Goal: Information Seeking & Learning: Find contact information

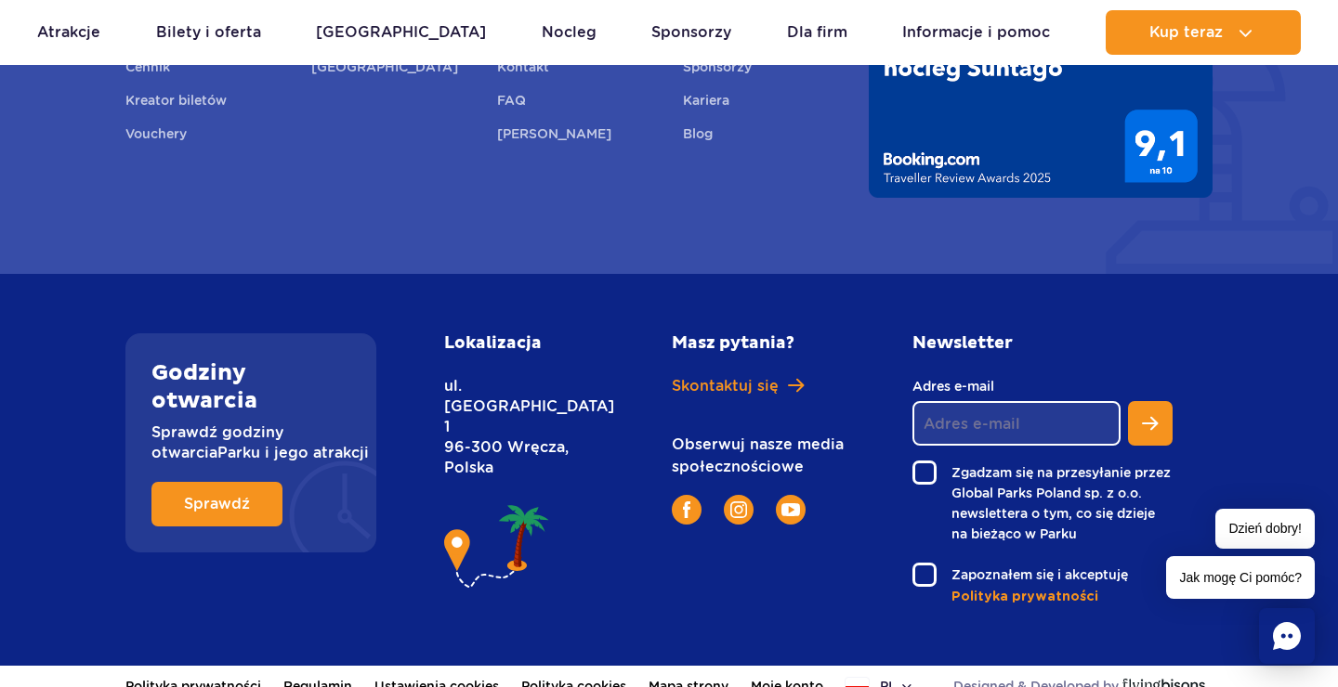
scroll to position [1280, 0]
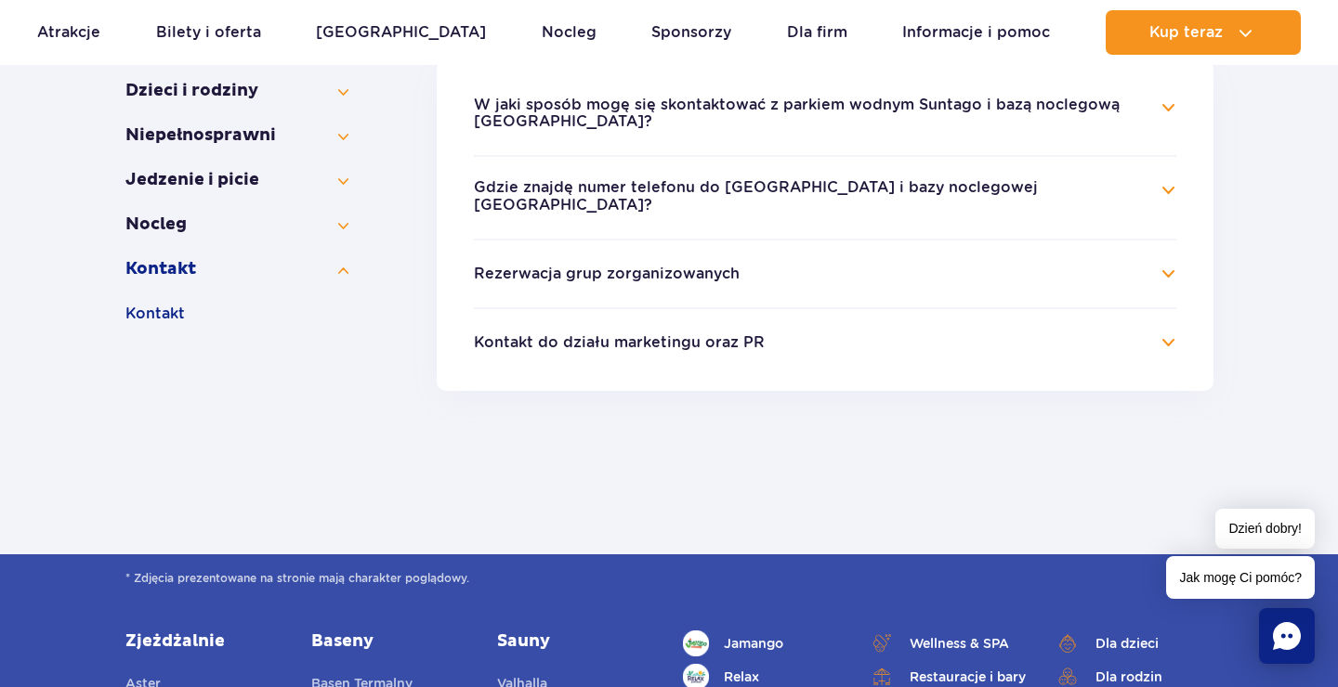
scroll to position [447, 0]
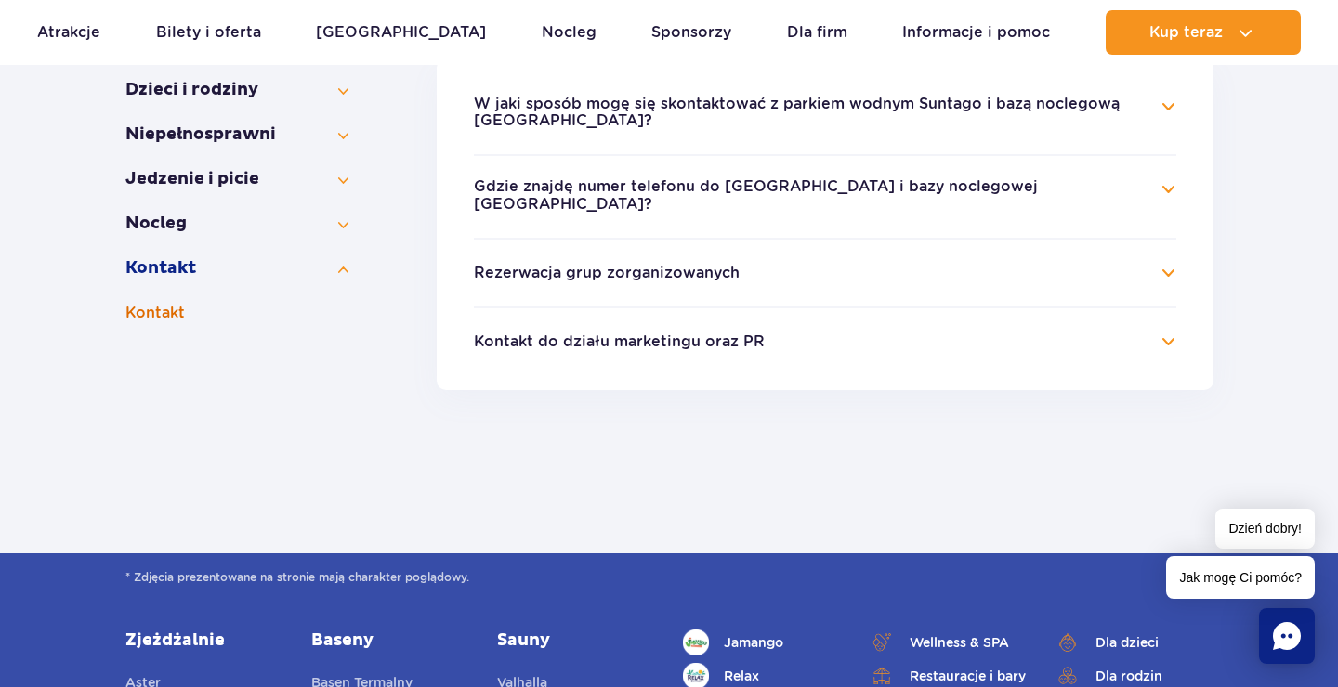
click at [142, 308] on button "Kontakt" at bounding box center [236, 313] width 223 height 22
click at [515, 338] on button "Kontakt do działu marketingu oraz PR" at bounding box center [619, 341] width 291 height 17
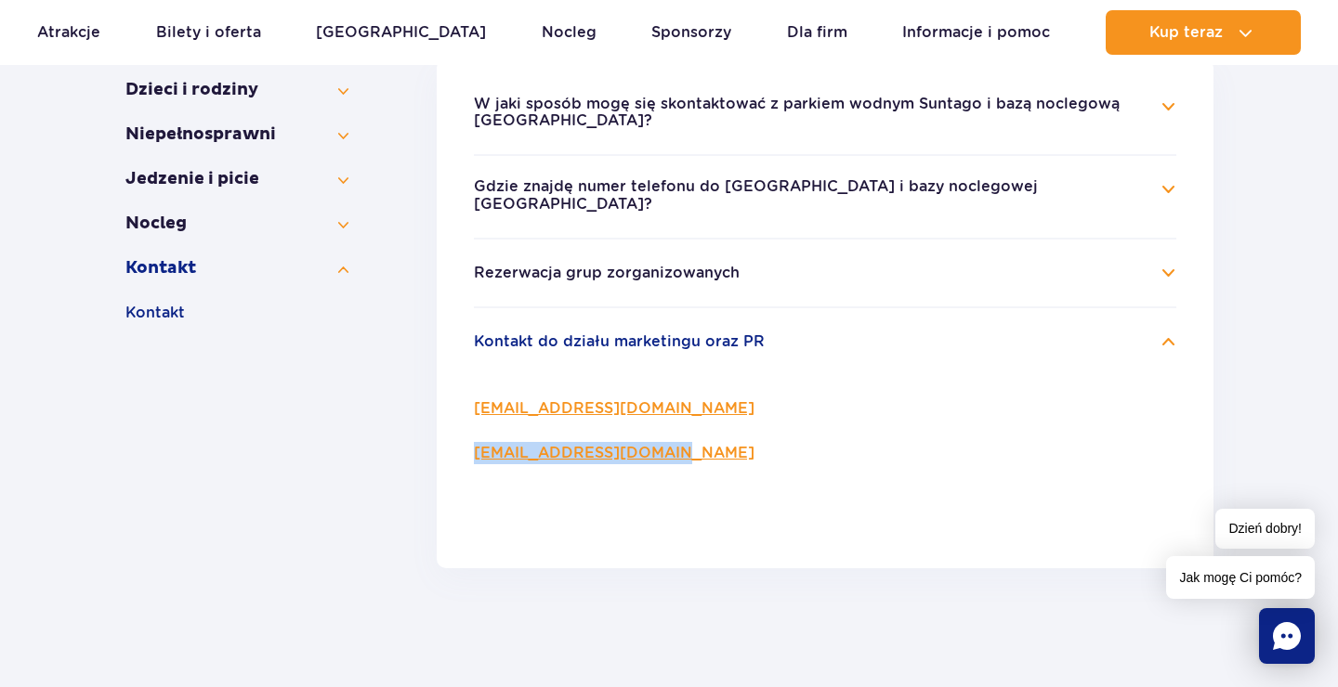
drag, startPoint x: 690, startPoint y: 455, endPoint x: 451, endPoint y: 459, distance: 238.7
click at [451, 459] on ul "W jaki sposób mogę się skontaktować z parkiem wodnym Suntago i bazą noclegową S…" at bounding box center [825, 314] width 776 height 510
copy link "[EMAIL_ADDRESS][DOMAIN_NAME]"
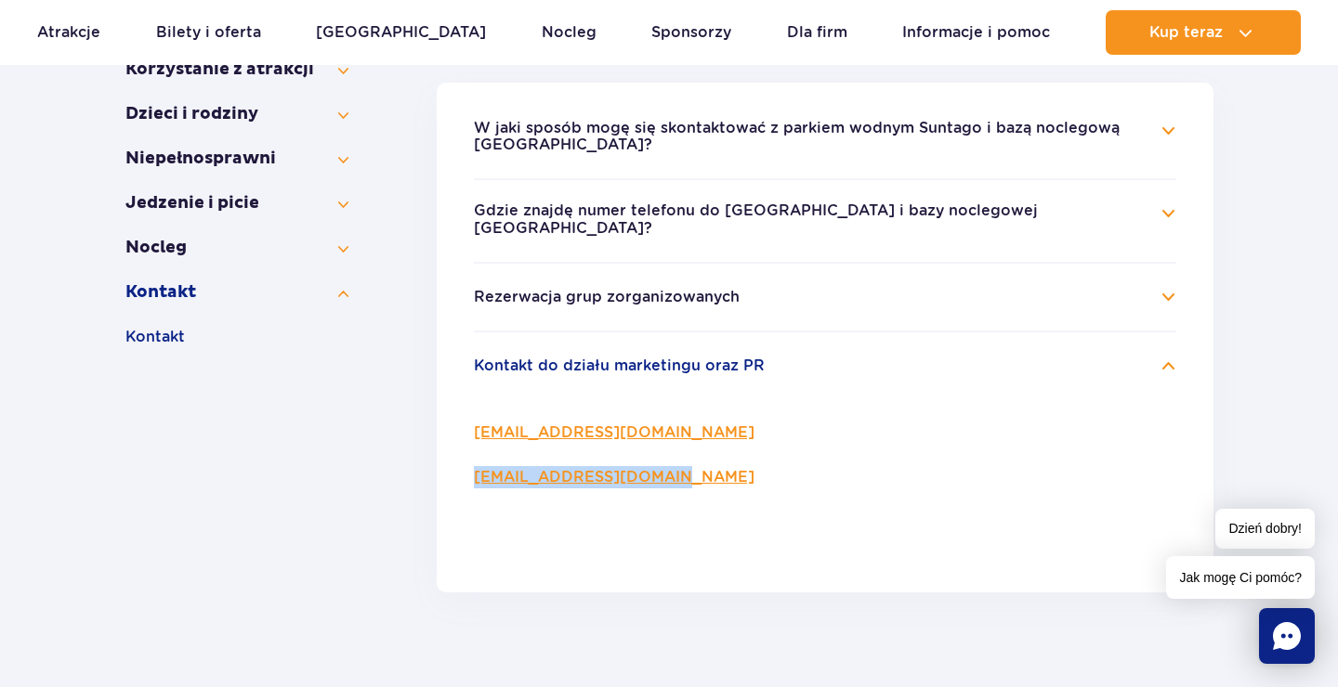
scroll to position [412, 0]
